Goal: Task Accomplishment & Management: Use online tool/utility

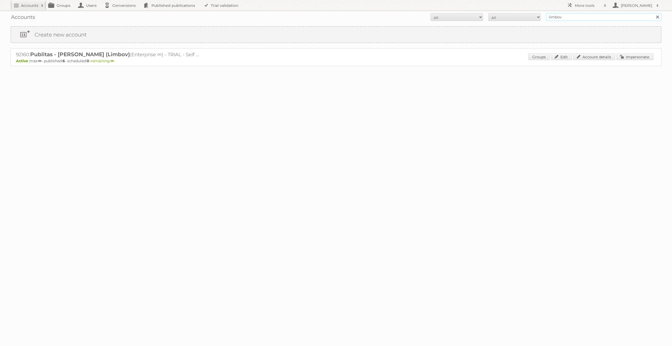
drag, startPoint x: 565, startPoint y: 18, endPoint x: 546, endPoint y: 17, distance: 19.7
click at [546, 17] on form "All Active Expired Pending All Paid Trials Self service limbov Search" at bounding box center [336, 17] width 651 height 8
click at [634, 58] on link "Impersonate" at bounding box center [635, 56] width 37 height 7
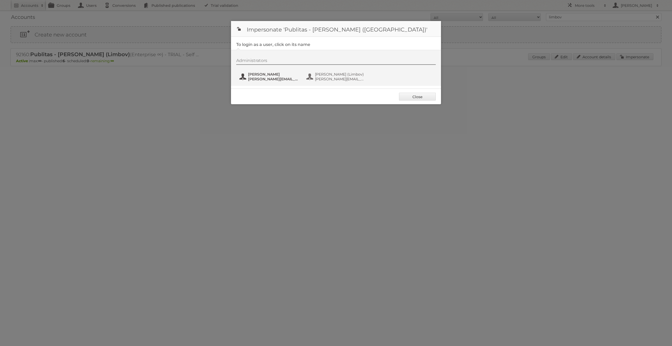
click at [267, 74] on span "[PERSON_NAME]" at bounding box center [273, 74] width 51 height 5
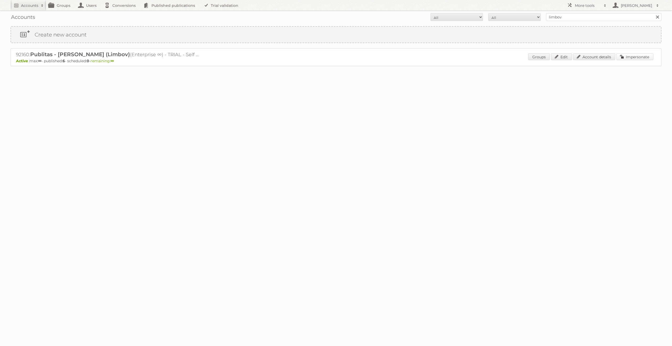
click at [645, 58] on link "Impersonate" at bounding box center [635, 56] width 37 height 7
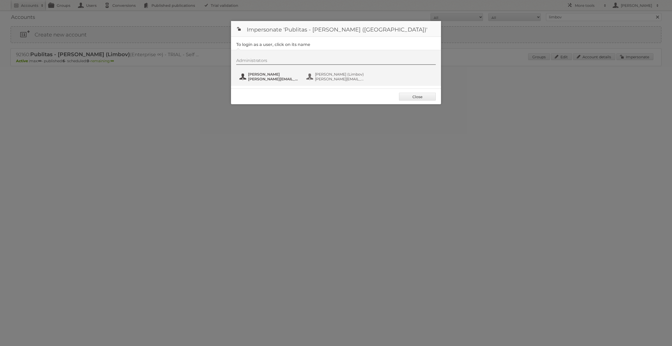
click at [287, 76] on span "[PERSON_NAME]" at bounding box center [273, 74] width 51 height 5
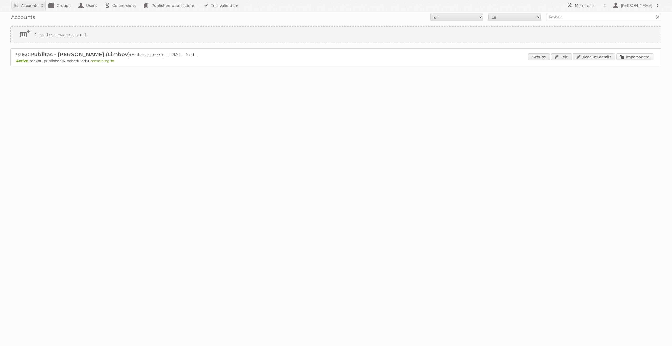
click at [635, 58] on link "Impersonate" at bounding box center [635, 56] width 37 height 7
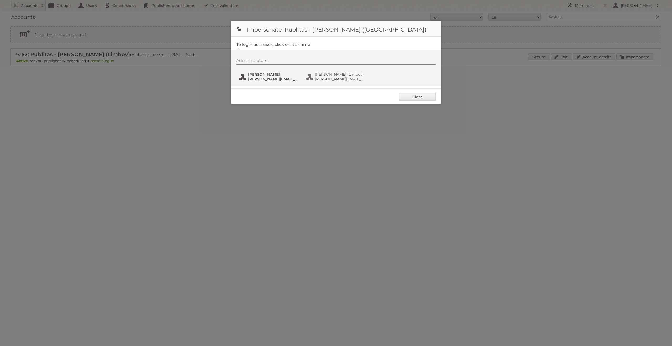
click at [272, 72] on span "[PERSON_NAME]" at bounding box center [273, 74] width 51 height 5
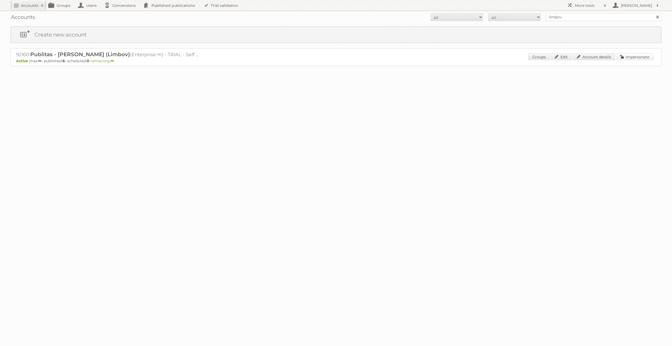
click at [635, 58] on link "Impersonate" at bounding box center [635, 56] width 37 height 7
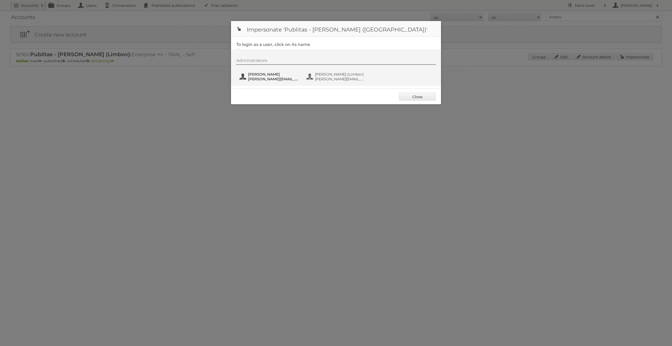
click at [264, 80] on span "j.solon@publitas.com" at bounding box center [273, 79] width 51 height 5
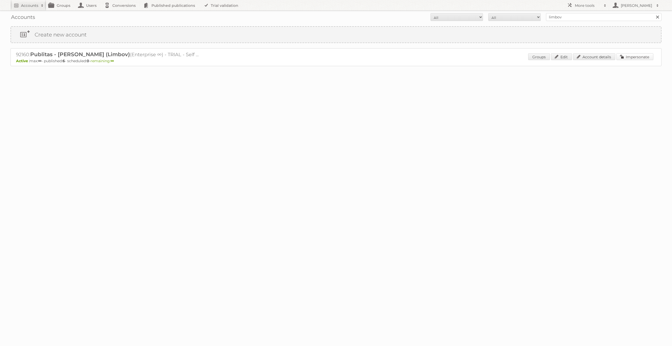
click at [629, 57] on link "Impersonate" at bounding box center [635, 56] width 37 height 7
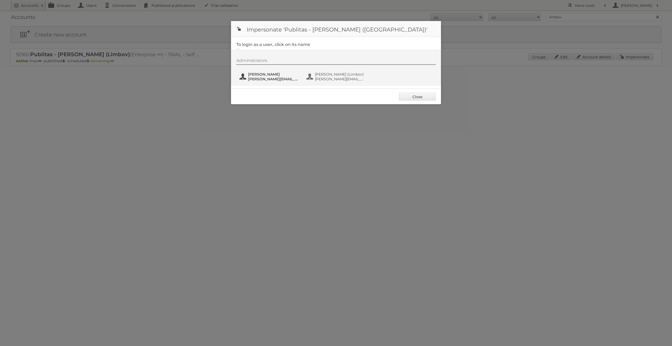
click at [284, 76] on span "[PERSON_NAME]" at bounding box center [273, 74] width 51 height 5
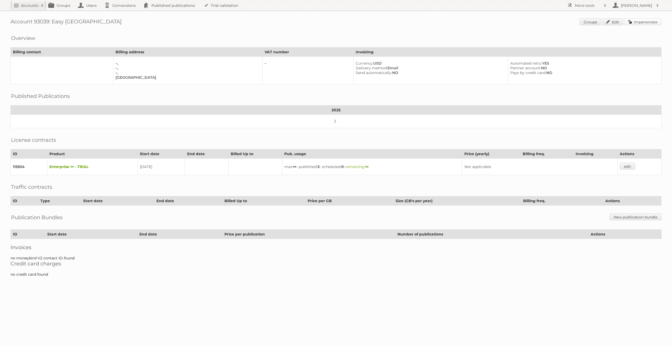
click at [640, 22] on link "Impersonate" at bounding box center [643, 21] width 37 height 7
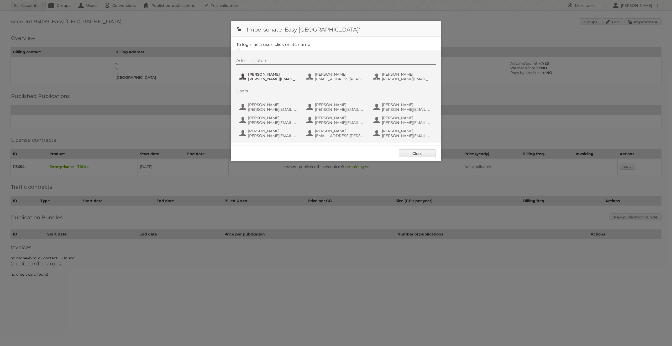
click at [283, 74] on span "Guadalupe Menendez" at bounding box center [273, 74] width 51 height 5
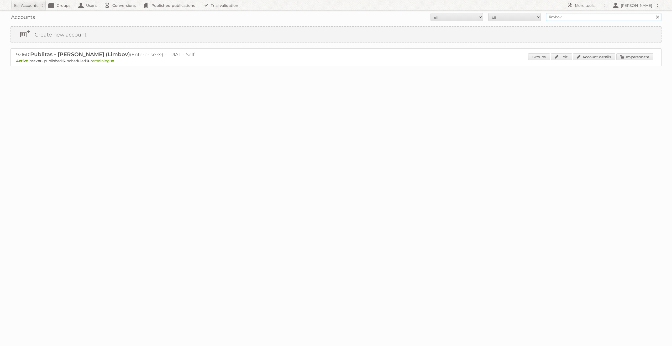
click at [569, 18] on input "limbov" at bounding box center [604, 17] width 116 height 8
type input "fortune brand"
click at [654, 13] on input "Search" at bounding box center [658, 17] width 8 height 8
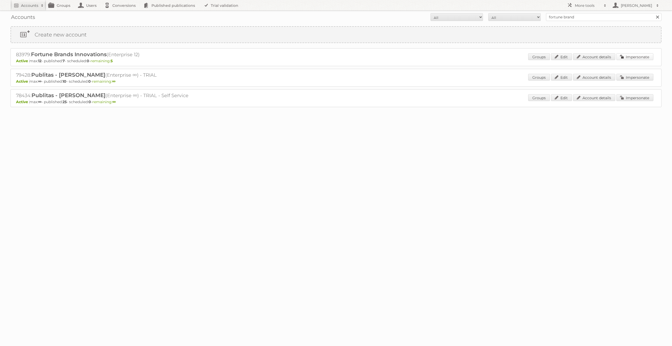
click at [630, 57] on link "Impersonate" at bounding box center [635, 56] width 37 height 7
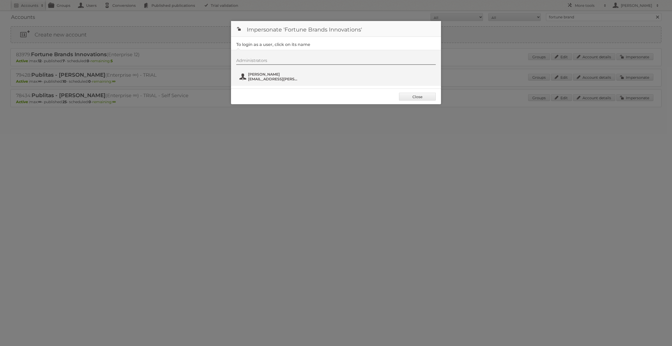
click at [262, 75] on span "Kayla Kogelnik" at bounding box center [273, 74] width 51 height 5
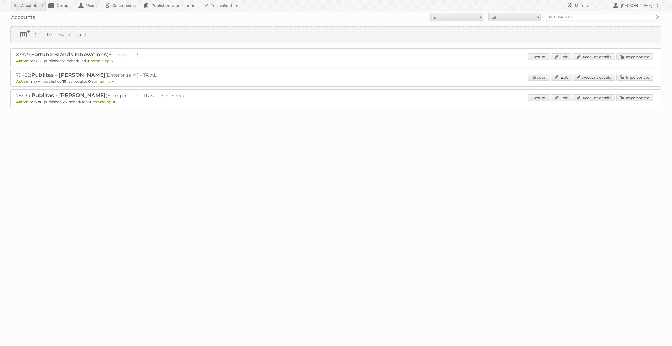
drag, startPoint x: 582, startPoint y: 15, endPoint x: 541, endPoint y: 18, distance: 41.6
click at [541, 18] on form "All Active Expired Pending All Paid Trials Self service fortune brand Search" at bounding box center [336, 17] width 651 height 8
paste input "biomarkt"
type input "biomarkt"
click at [654, 13] on input "Search" at bounding box center [658, 17] width 8 height 8
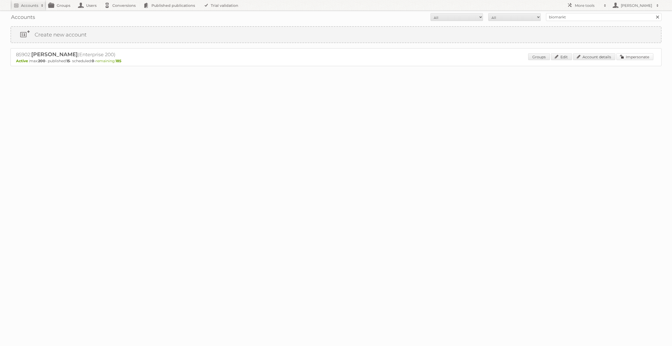
click at [624, 58] on link "Impersonate" at bounding box center [635, 56] width 37 height 7
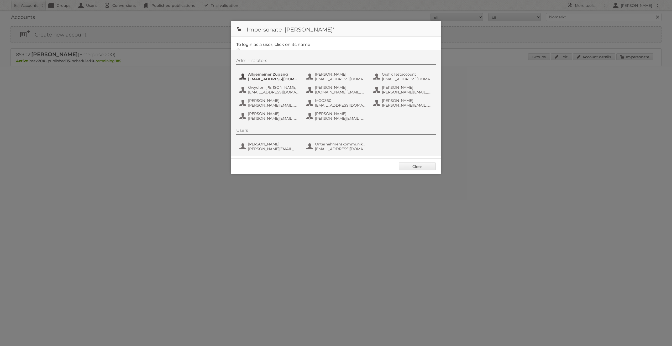
click at [255, 77] on span "marketing@biomarkt.de" at bounding box center [273, 79] width 51 height 5
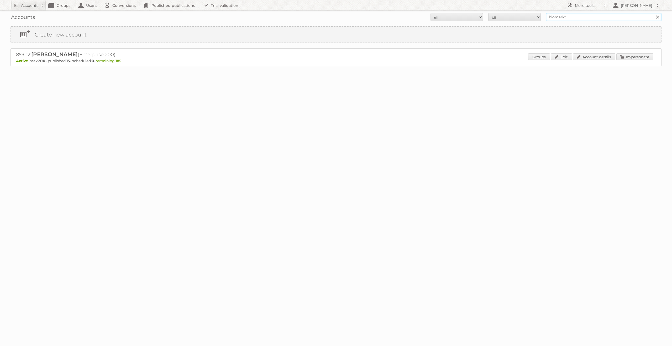
drag, startPoint x: 582, startPoint y: 18, endPoint x: 515, endPoint y: 13, distance: 67.1
click at [519, 13] on form "All Active Expired Pending All Paid Trials Self service biomarkt Search" at bounding box center [336, 17] width 651 height 8
type input "fortune brand"
click at [654, 13] on input "Search" at bounding box center [658, 17] width 8 height 8
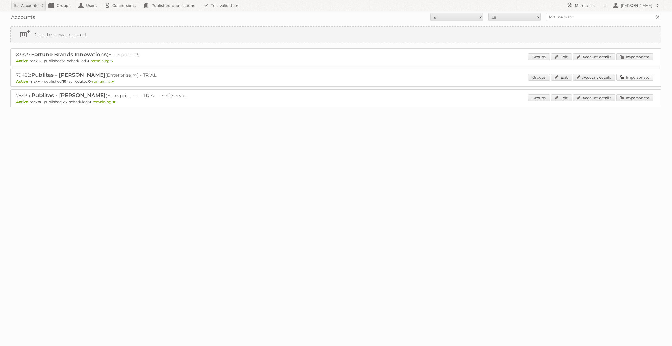
click at [624, 78] on link "Impersonate" at bounding box center [635, 77] width 37 height 7
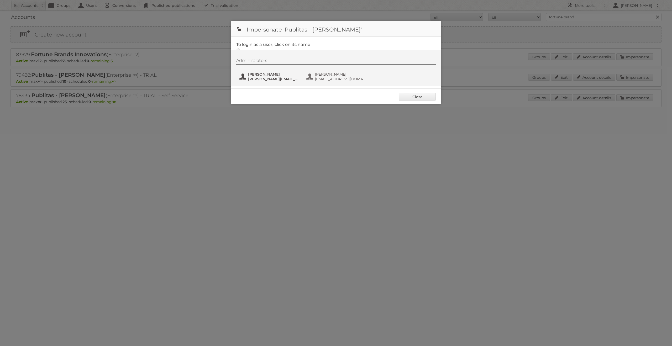
click at [279, 80] on span "[PERSON_NAME][EMAIL_ADDRESS][DOMAIN_NAME]" at bounding box center [273, 79] width 51 height 5
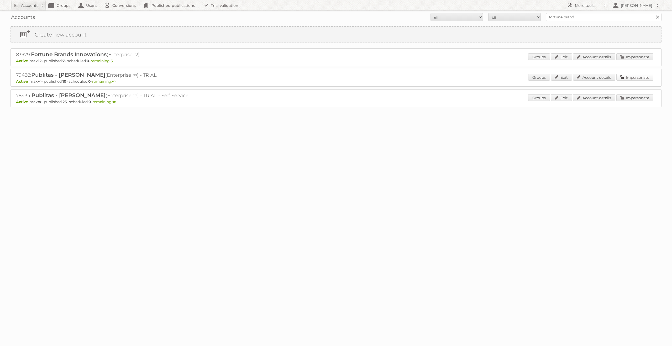
click at [635, 79] on link "Impersonate" at bounding box center [635, 77] width 37 height 7
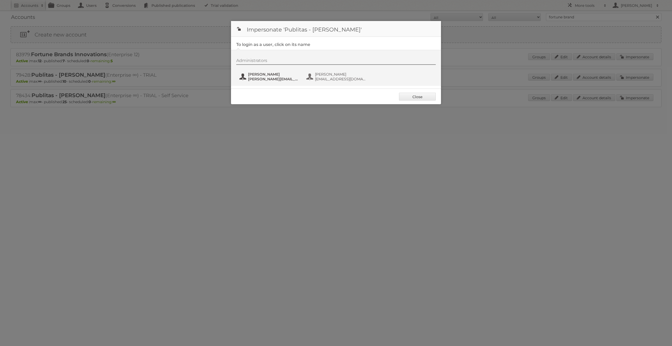
click at [259, 76] on span "[PERSON_NAME]" at bounding box center [273, 74] width 51 height 5
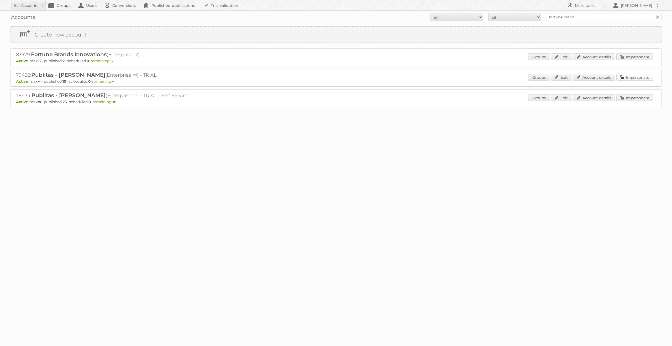
click at [631, 76] on link "Impersonate" at bounding box center [635, 77] width 37 height 7
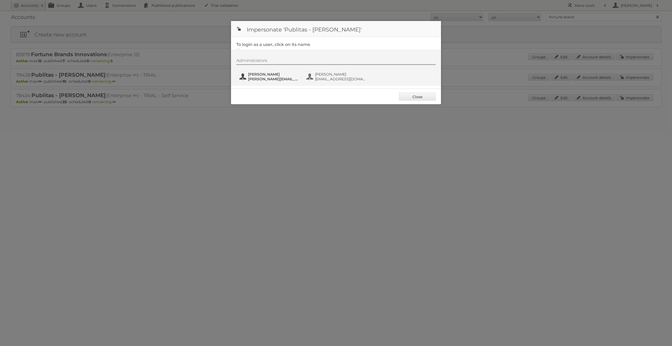
click at [287, 81] on span "[PERSON_NAME][EMAIL_ADDRESS][DOMAIN_NAME]" at bounding box center [273, 79] width 51 height 5
